Goal: Task Accomplishment & Management: Complete application form

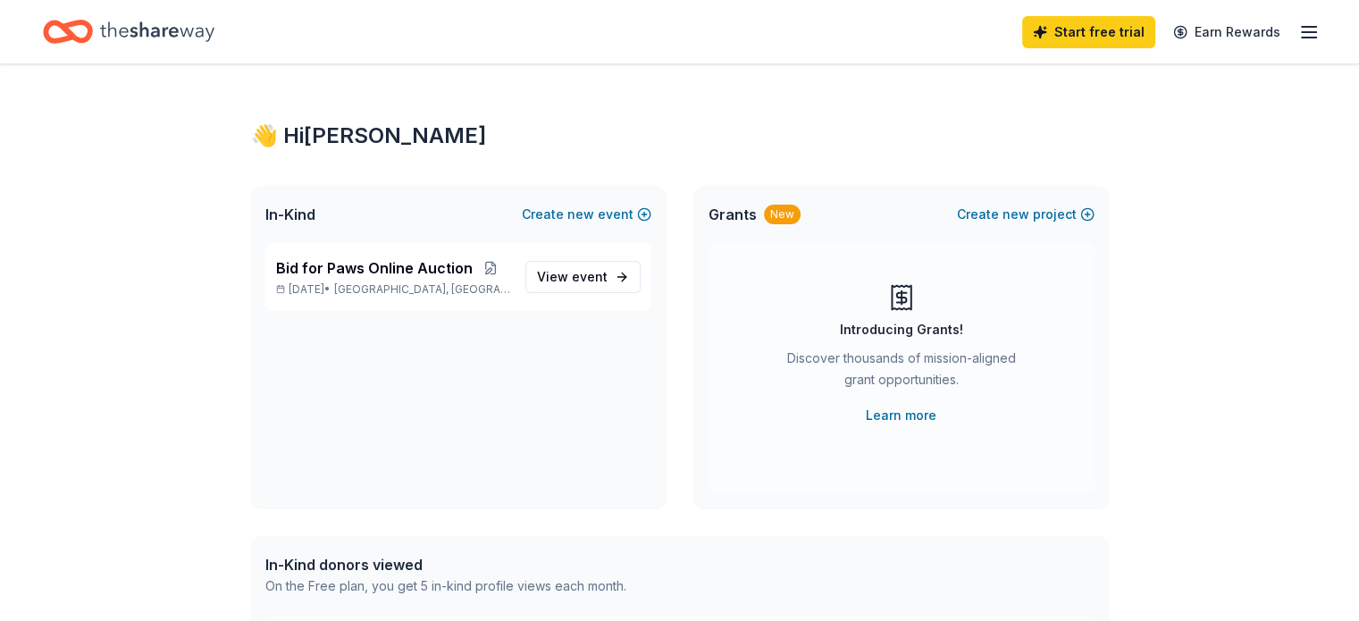
click at [161, 32] on icon "Home" at bounding box center [157, 31] width 114 height 37
click at [1298, 33] on icon "button" at bounding box center [1308, 31] width 21 height 21
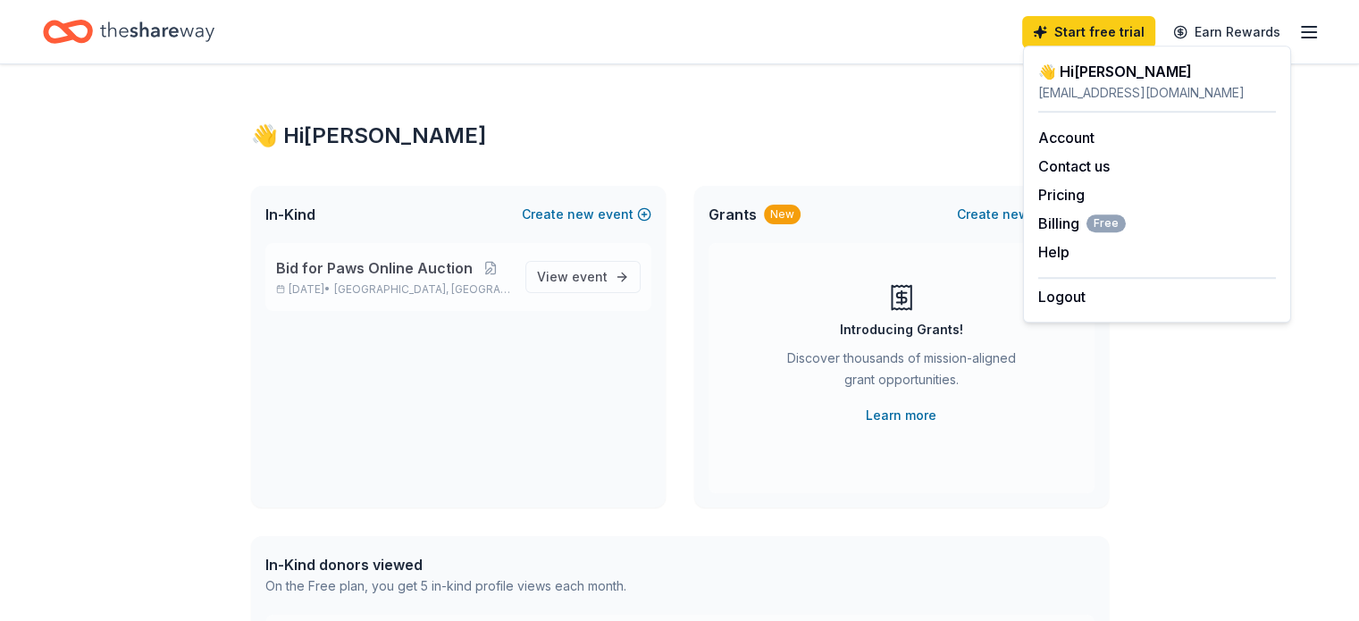
click at [385, 263] on span "Bid for Paws Online Auction" at bounding box center [374, 267] width 197 height 21
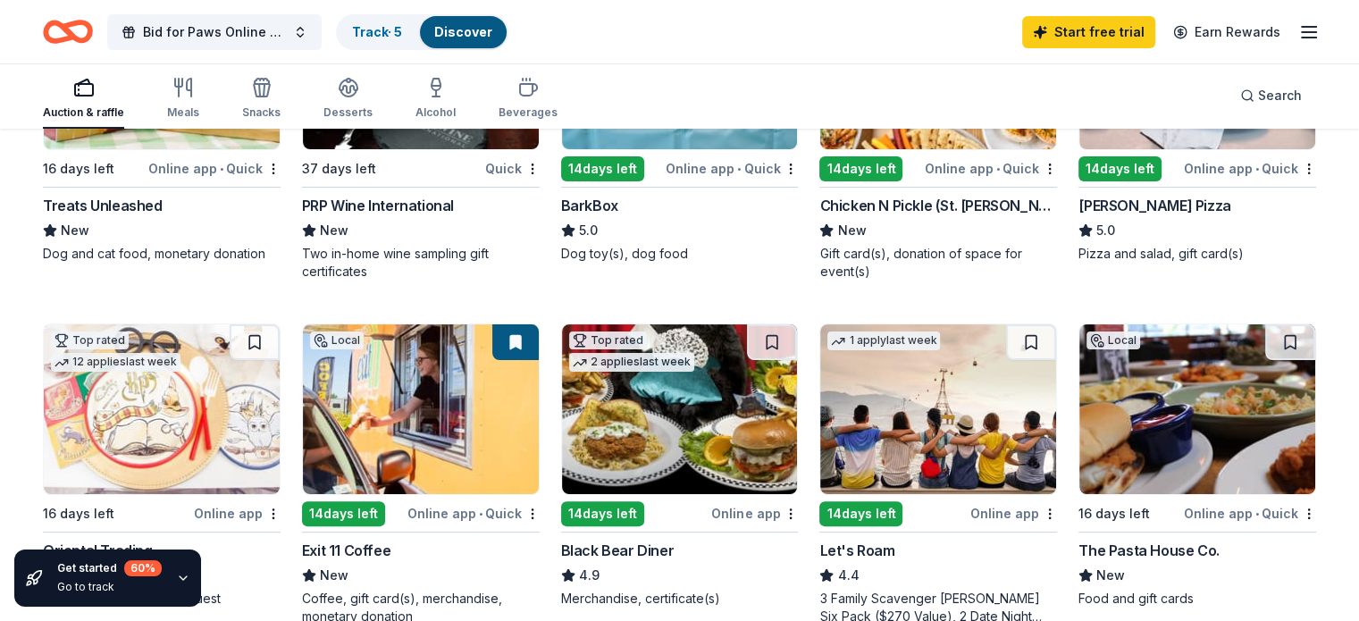
scroll to position [179, 0]
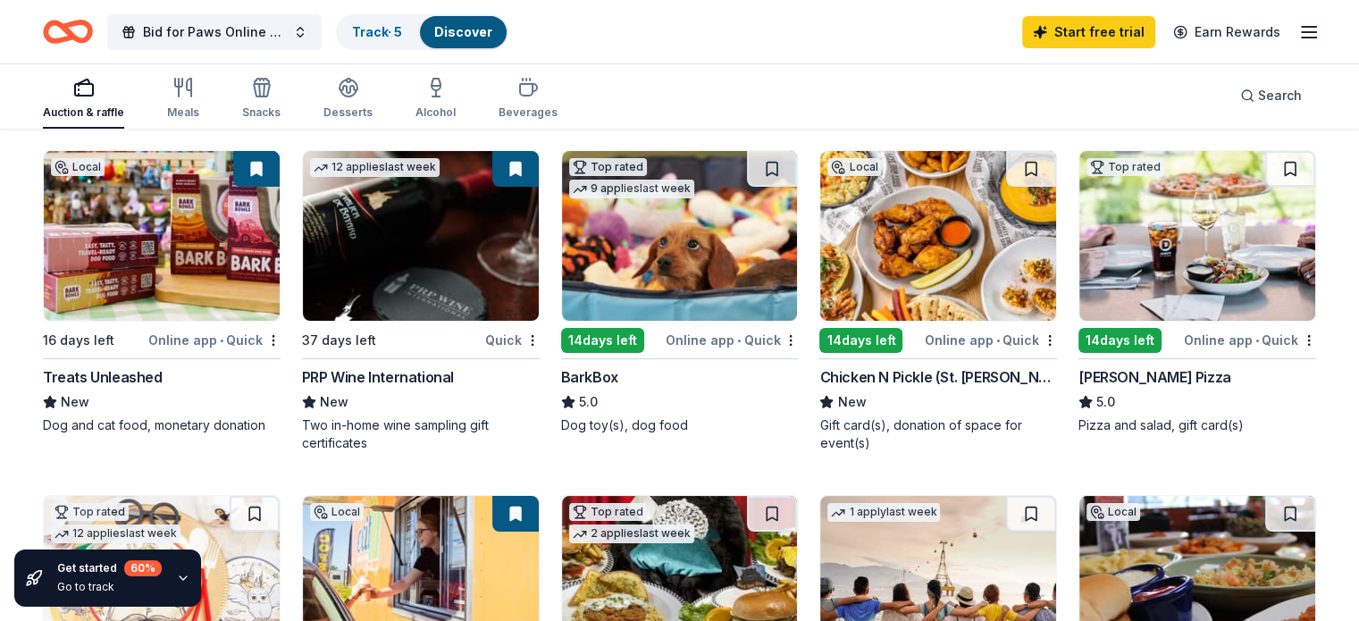
click at [154, 378] on div "Treats Unleashed" at bounding box center [103, 376] width 120 height 21
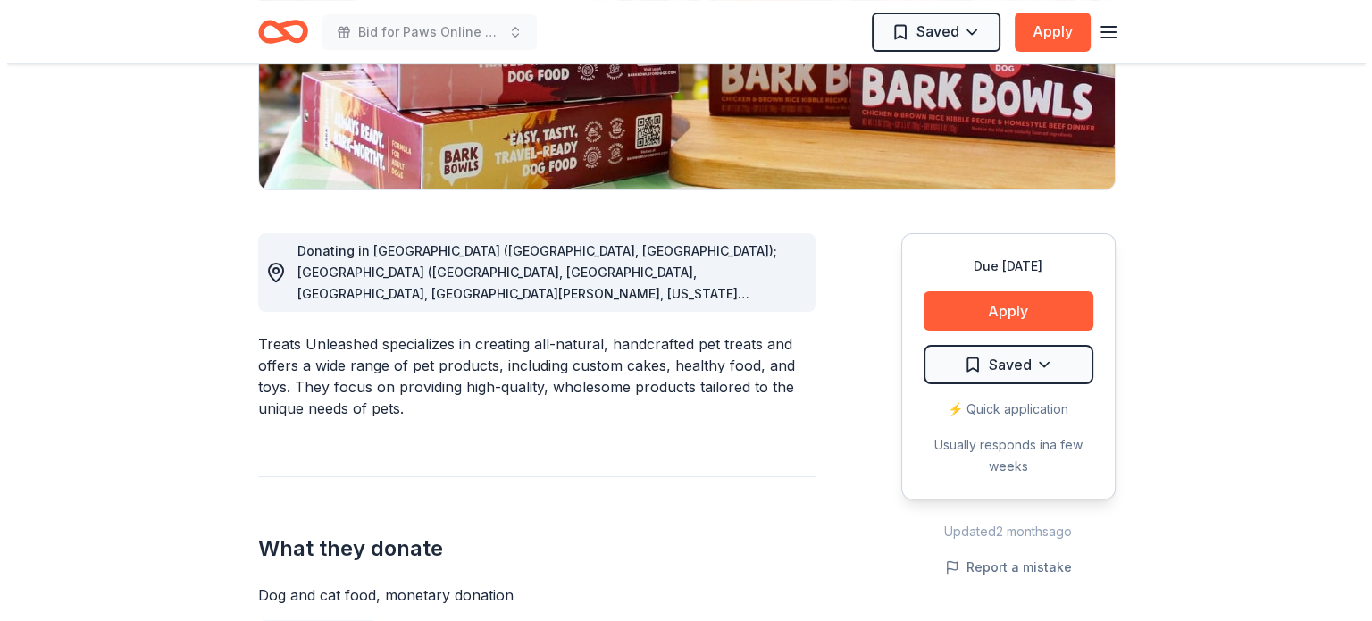
scroll to position [357, 0]
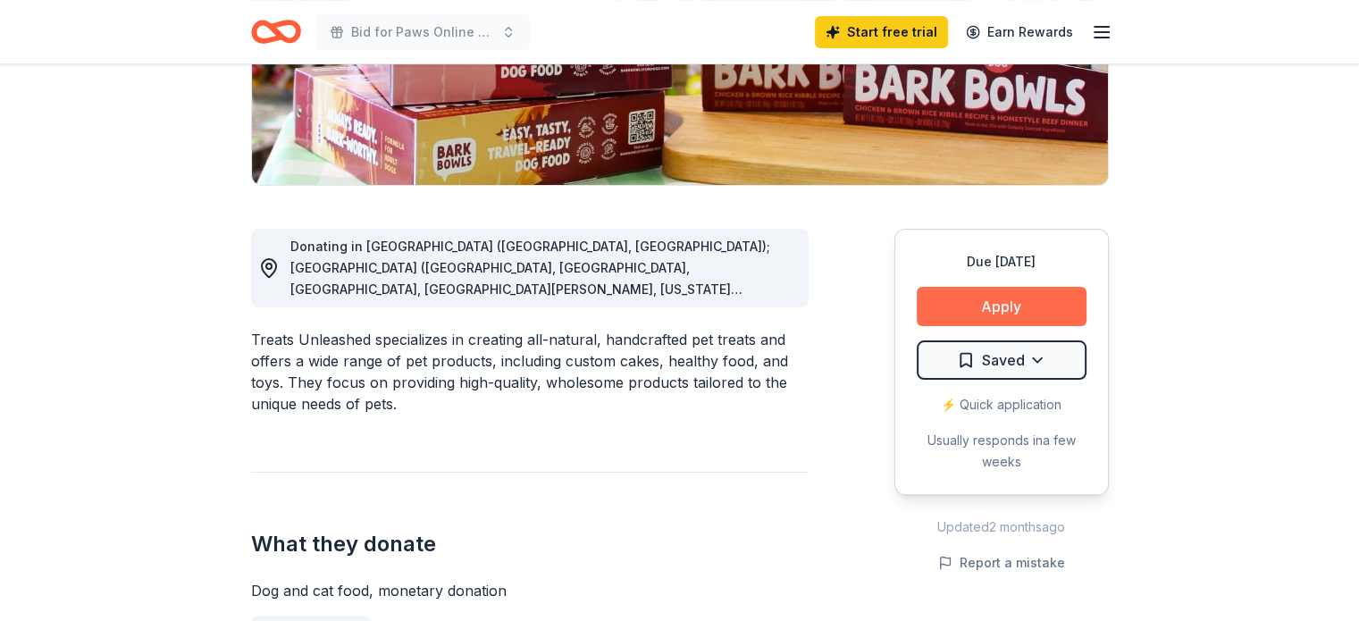
click at [950, 299] on button "Apply" at bounding box center [1001, 306] width 170 height 39
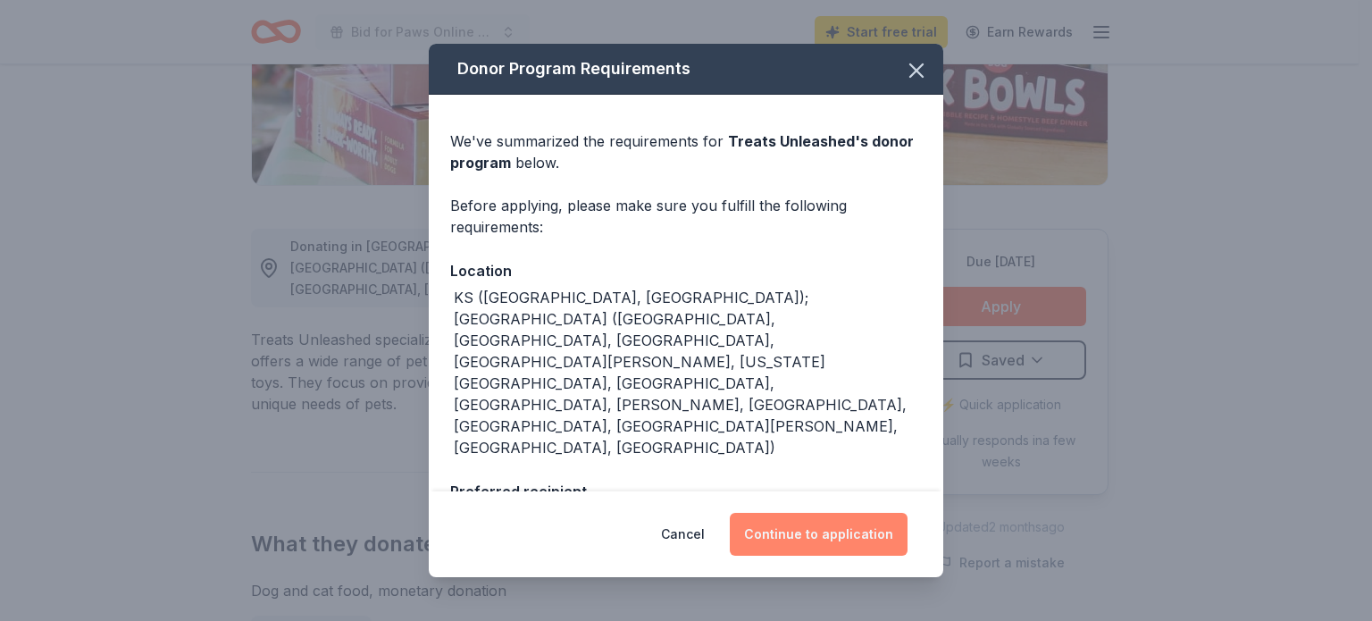
click at [814, 535] on button "Continue to application" at bounding box center [819, 534] width 178 height 43
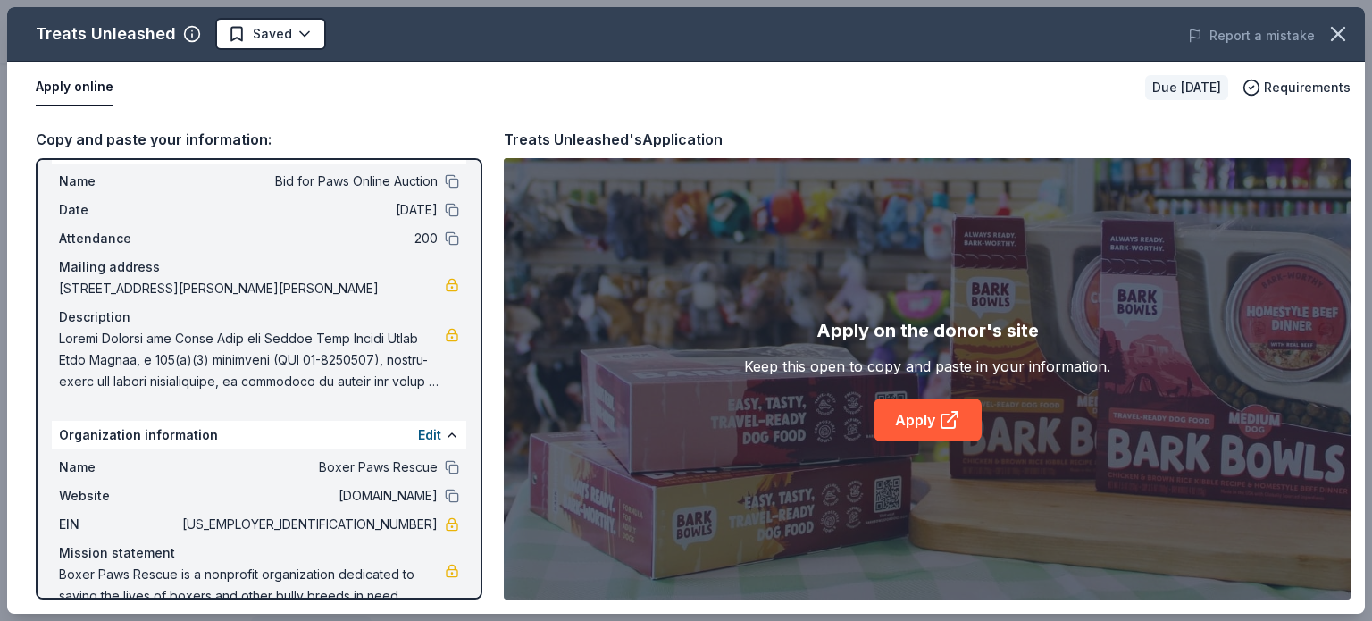
scroll to position [0, 0]
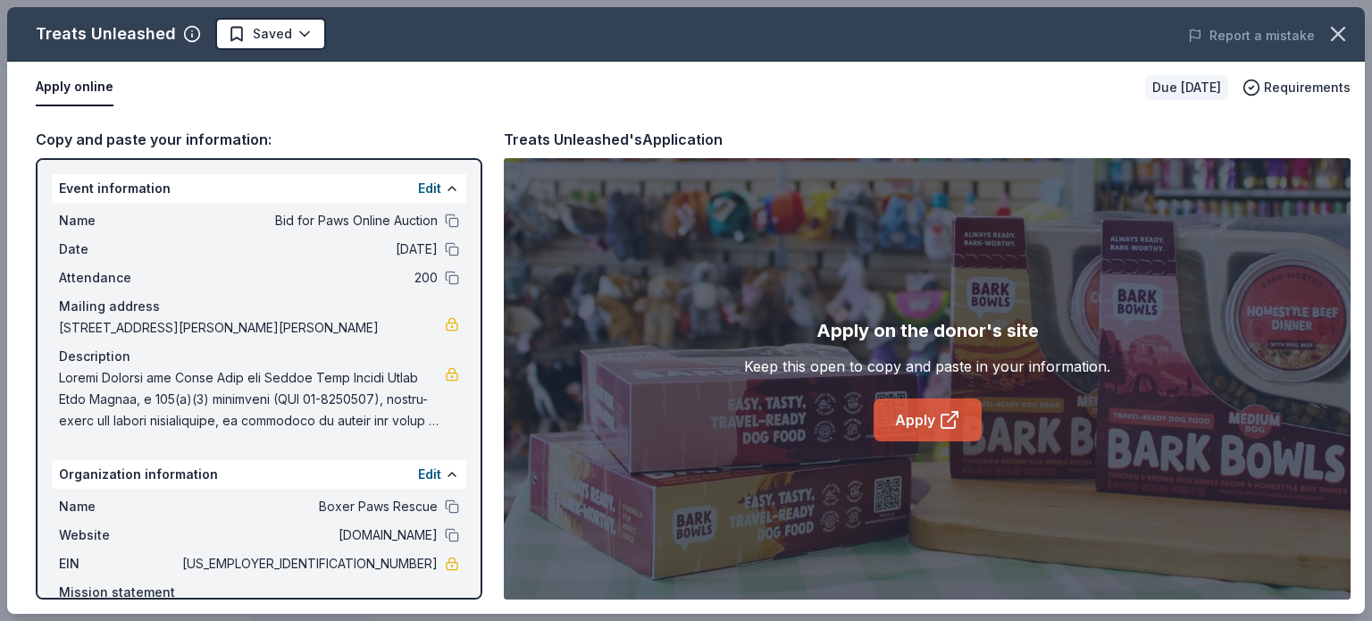
click at [920, 419] on link "Apply" at bounding box center [928, 419] width 108 height 43
drag, startPoint x: 57, startPoint y: 373, endPoint x: 322, endPoint y: 398, distance: 265.6
click at [322, 398] on div "Name Bid for Paws Online Auction Date 10/03/25 Attendance 200 Mailing address 1…" at bounding box center [259, 321] width 414 height 236
drag, startPoint x: 322, startPoint y: 398, endPoint x: 305, endPoint y: 467, distance: 70.6
click at [305, 467] on div "Event information Edit Name Bid for Paws Online Auction Date 10/03/25 Attendanc…" at bounding box center [259, 378] width 447 height 441
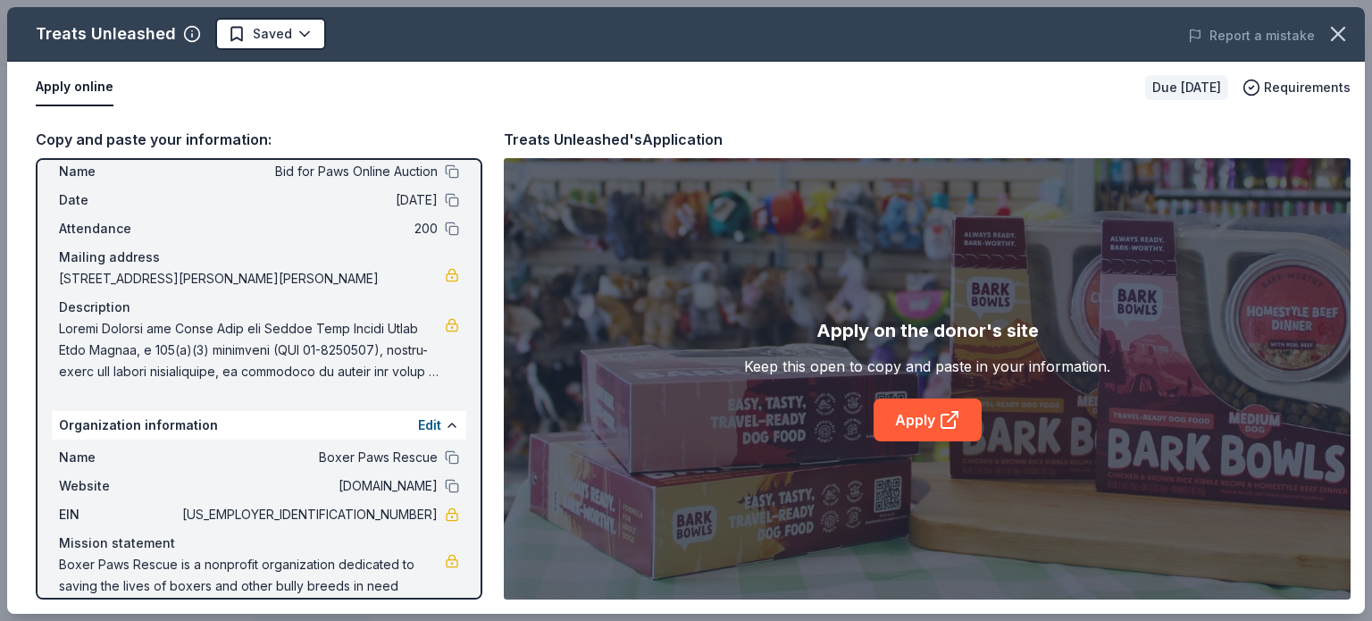
scroll to position [89, 0]
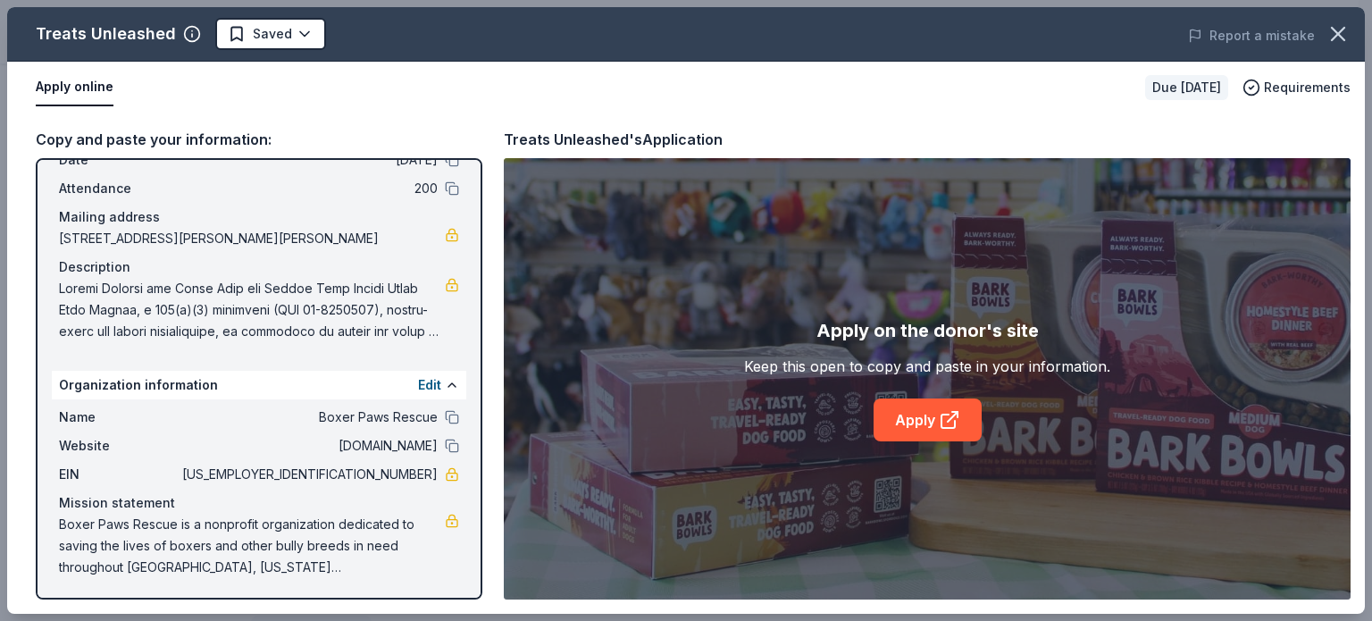
click at [400, 314] on span at bounding box center [252, 310] width 386 height 64
drag, startPoint x: 400, startPoint y: 314, endPoint x: 429, endPoint y: 281, distance: 43.0
click at [401, 311] on span at bounding box center [252, 310] width 386 height 64
click at [445, 284] on link at bounding box center [452, 285] width 14 height 14
drag, startPoint x: 55, startPoint y: 292, endPoint x: 884, endPoint y: 351, distance: 831.0
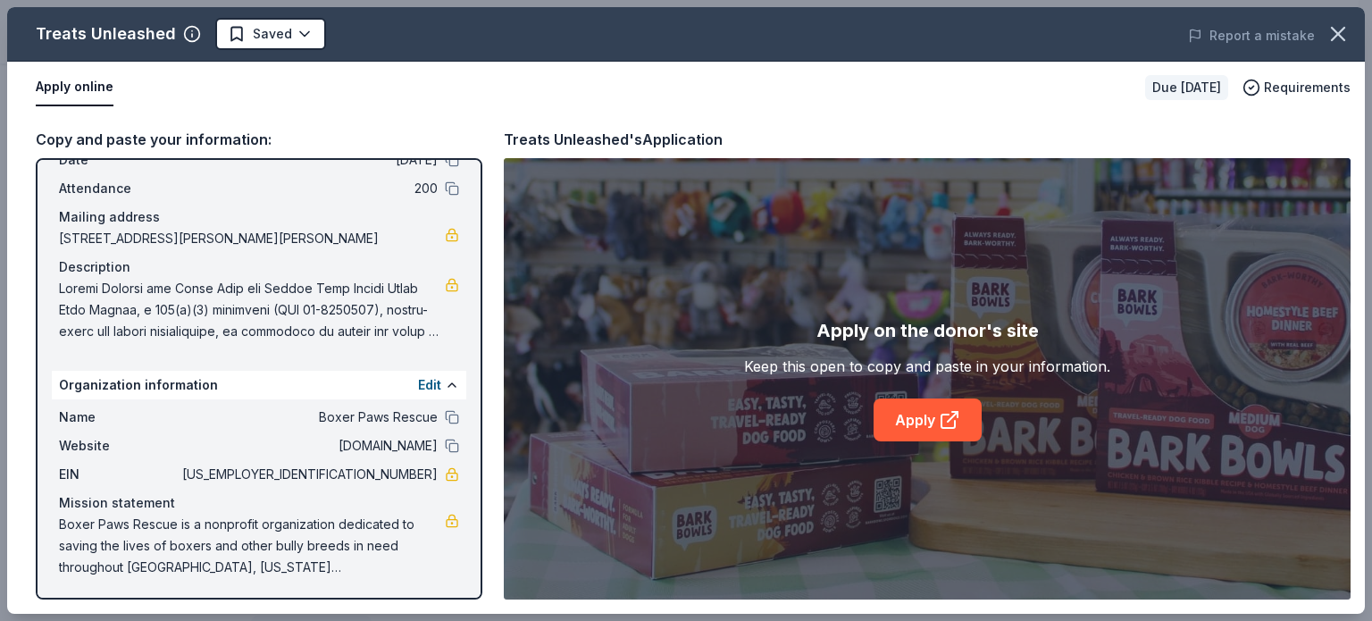
click at [884, 351] on div "Copy and paste your information: Event information Edit Name Bid for Paws Onlin…" at bounding box center [686, 363] width 1358 height 500
